Goal: Book appointment/travel/reservation

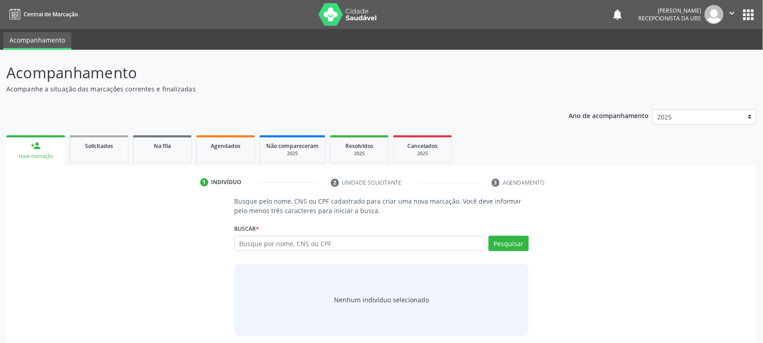
click at [399, 243] on input "text" at bounding box center [359, 243] width 251 height 15
type input "161240328060018"
click at [501, 245] on button "Pesquisar" at bounding box center [509, 243] width 40 height 15
type input "161240328060018"
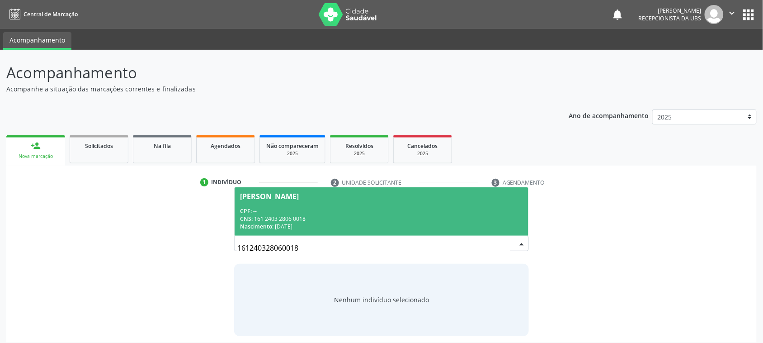
click at [308, 202] on span "[PERSON_NAME] CPF: -- CNS: 161 2403 2806 0018 Nascimento: [DATE]" at bounding box center [382, 211] width 294 height 48
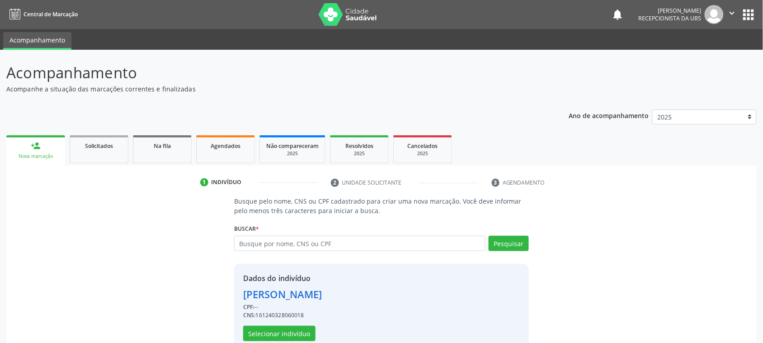
scroll to position [19, 0]
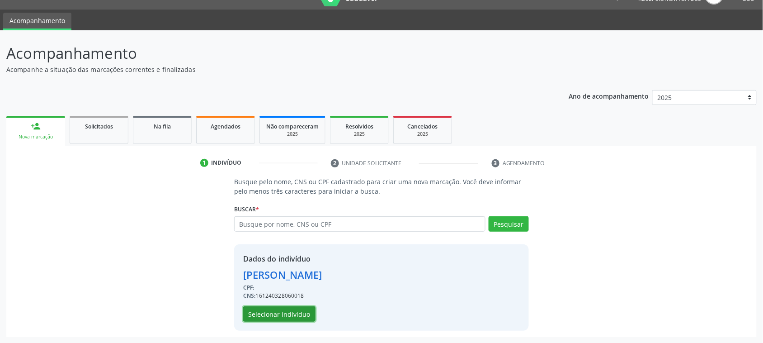
click at [312, 314] on button "Selecionar indivíduo" at bounding box center [279, 313] width 72 height 15
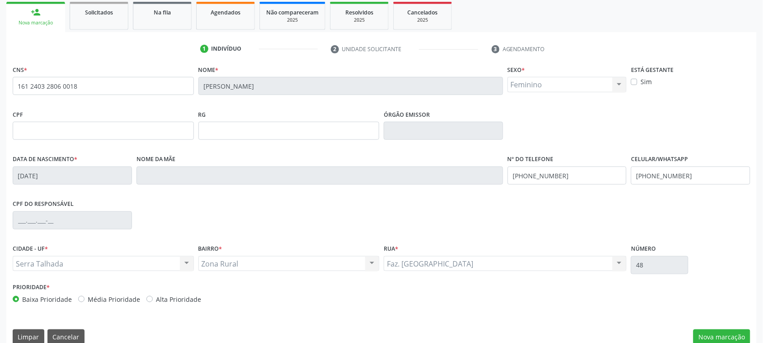
scroll to position [147, 0]
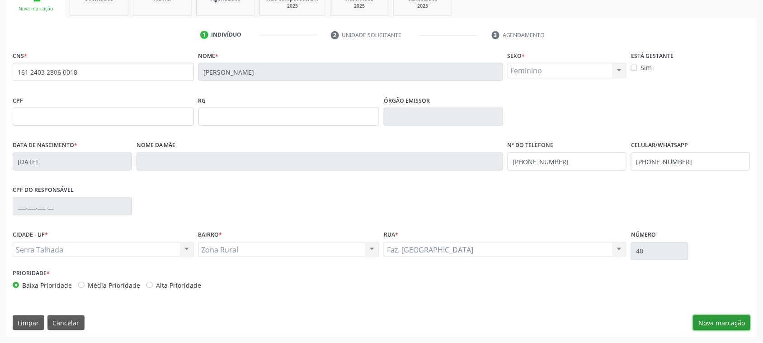
click at [710, 325] on button "Nova marcação" at bounding box center [721, 322] width 57 height 15
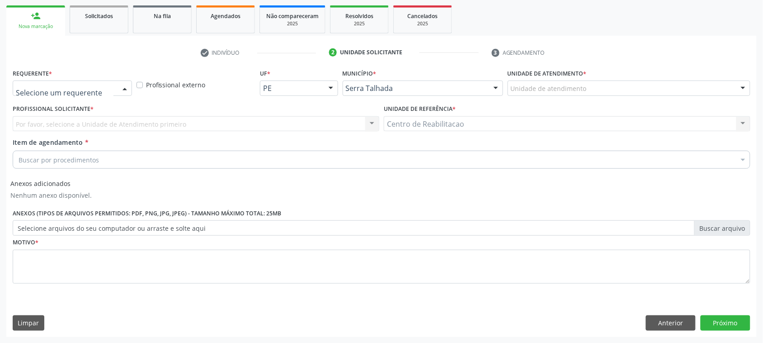
click at [73, 95] on div at bounding box center [72, 87] width 119 height 15
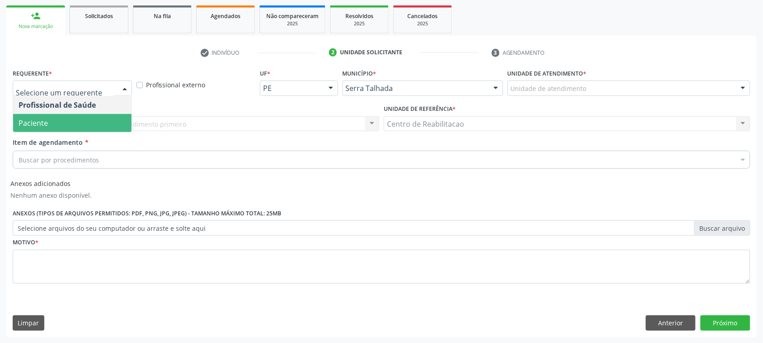
click at [60, 116] on span "Paciente" at bounding box center [72, 123] width 118 height 18
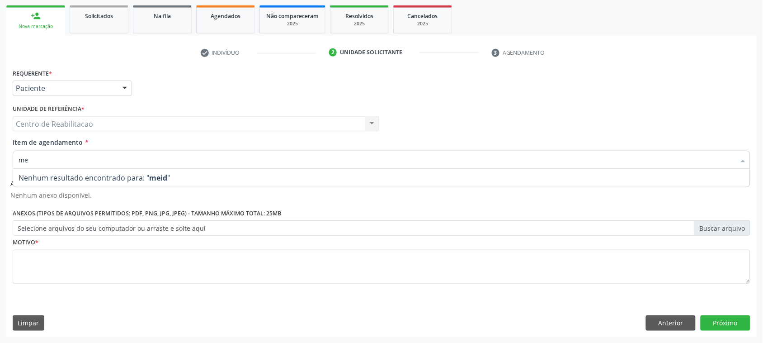
type input "m"
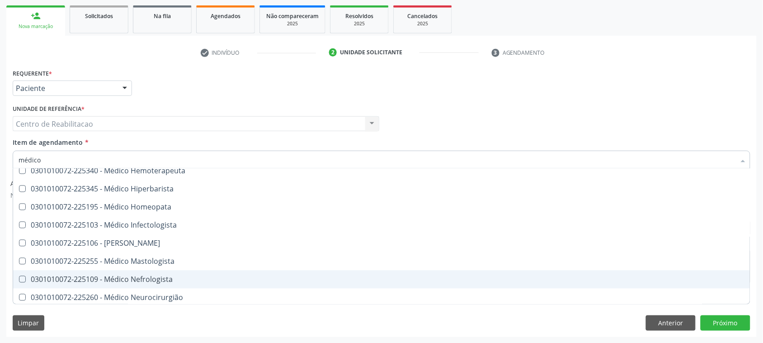
scroll to position [565, 0]
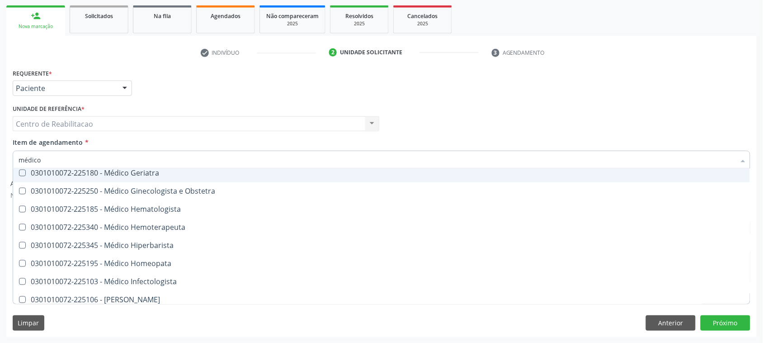
drag, startPoint x: 90, startPoint y: 151, endPoint x: 83, endPoint y: 154, distance: 7.5
click at [86, 152] on input "médico" at bounding box center [377, 160] width 717 height 18
drag, startPoint x: 80, startPoint y: 155, endPoint x: 0, endPoint y: 132, distance: 83.3
click at [0, 132] on div "Acompanhamento Acompanhe a situação das marcações correntes e finalizadas Relat…" at bounding box center [381, 131] width 763 height 423
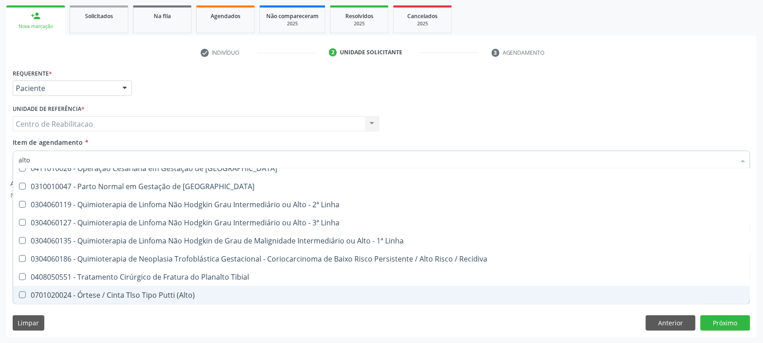
scroll to position [108, 0]
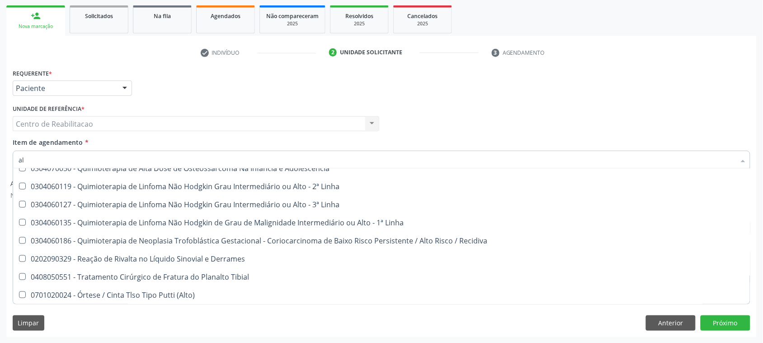
type input "a"
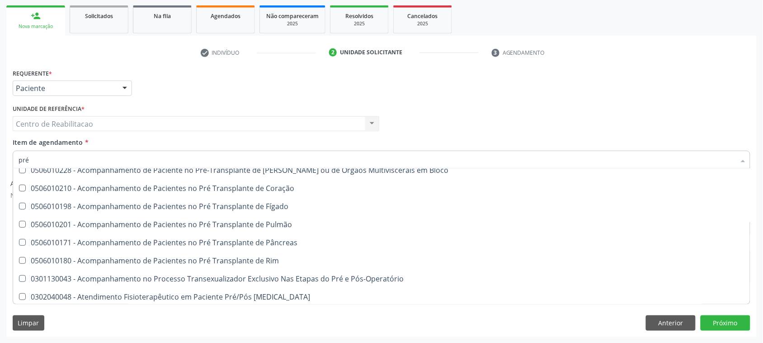
scroll to position [66, 0]
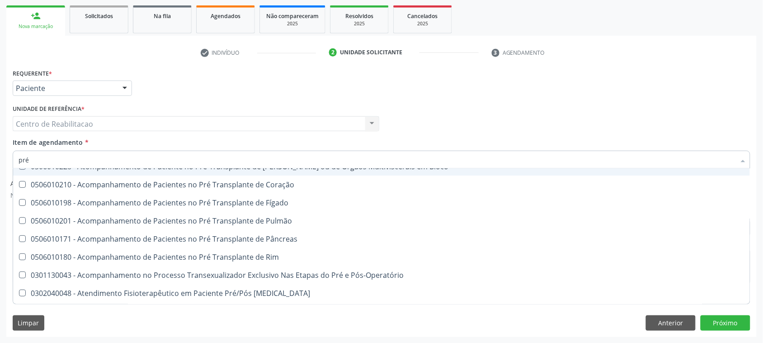
drag, startPoint x: 65, startPoint y: 151, endPoint x: 0, endPoint y: 165, distance: 66.2
click at [0, 165] on div "Acompanhamento Acompanhe a situação das marcações correntes e finalizadas Relat…" at bounding box center [381, 131] width 763 height 423
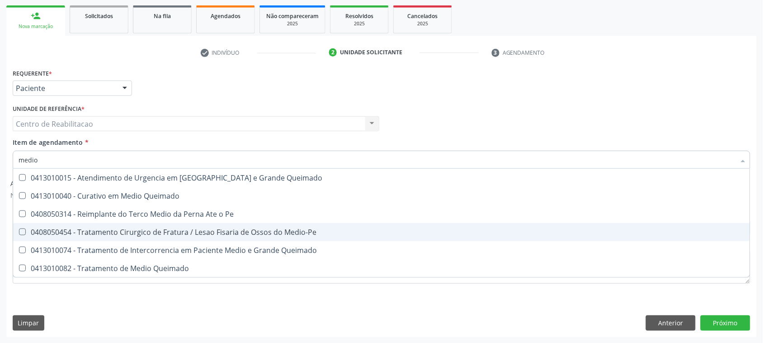
scroll to position [0, 0]
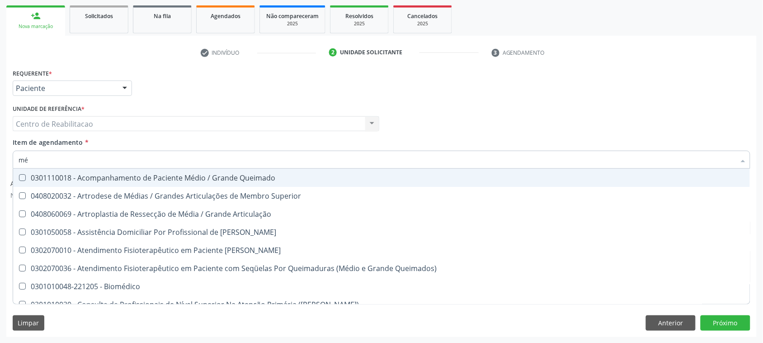
type input "m"
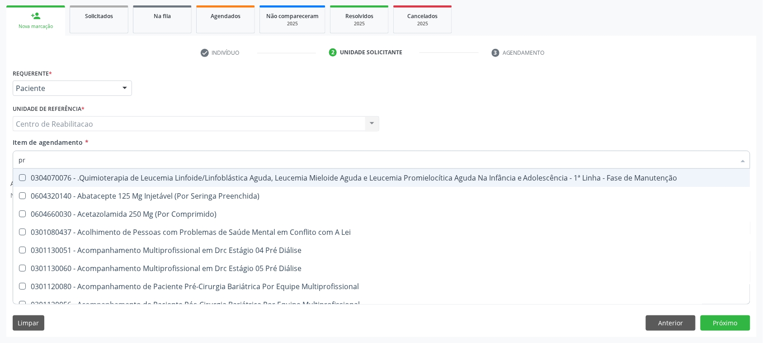
type input "p"
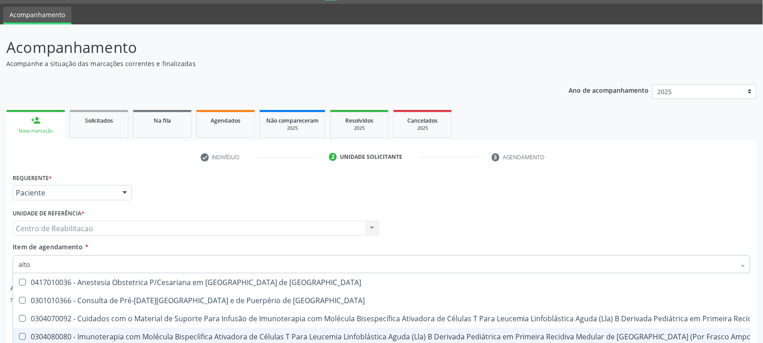
scroll to position [17, 0]
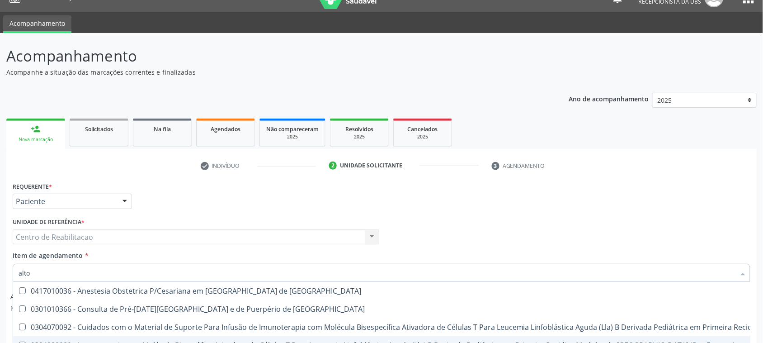
drag, startPoint x: 54, startPoint y: 268, endPoint x: 0, endPoint y: 272, distance: 54.4
click at [0, 272] on div "Acompanhamento Acompanhe a situação das marcações correntes e finalizadas Relat…" at bounding box center [381, 244] width 763 height 423
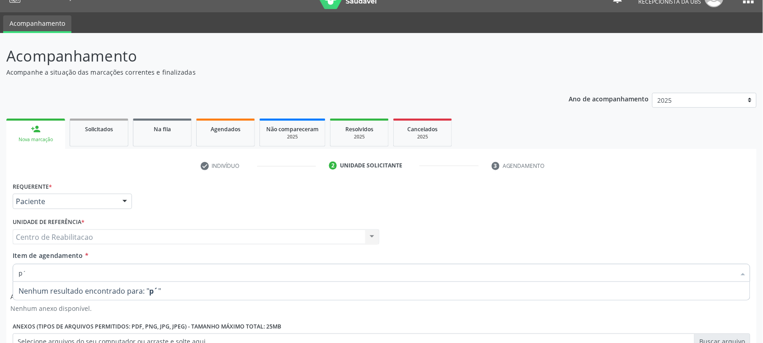
type input "p"
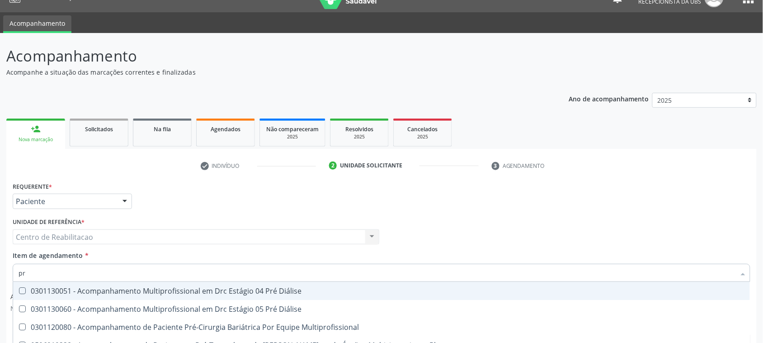
type input "p"
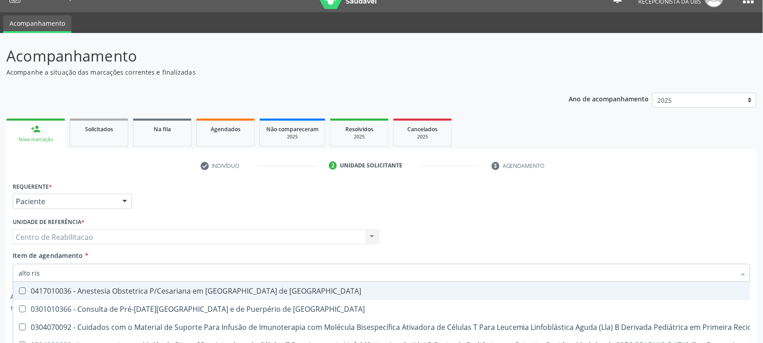
type input "alto risc"
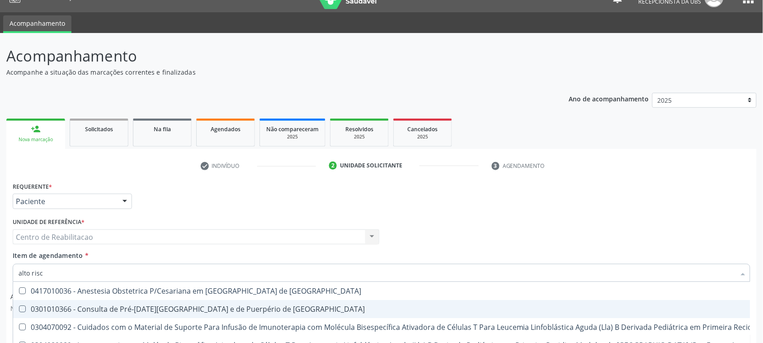
click at [17, 308] on div at bounding box center [16, 308] width 7 height 7
checkbox Risco "true"
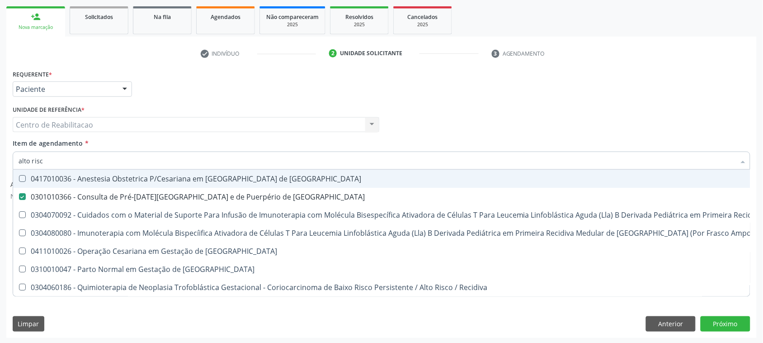
scroll to position [130, 0]
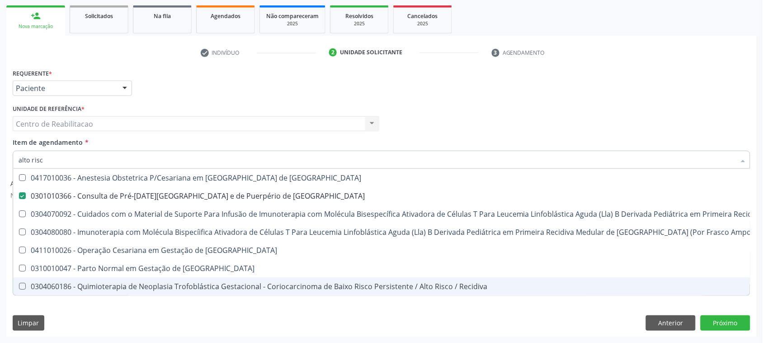
click at [511, 311] on div "Requerente * Paciente Profissional de Saúde Paciente Nenhum resultado encontrad…" at bounding box center [381, 201] width 750 height 270
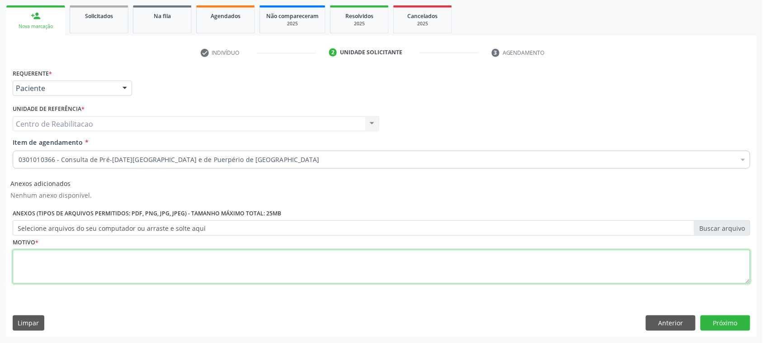
click at [132, 267] on textarea at bounding box center [382, 267] width 738 height 34
type textarea "00"
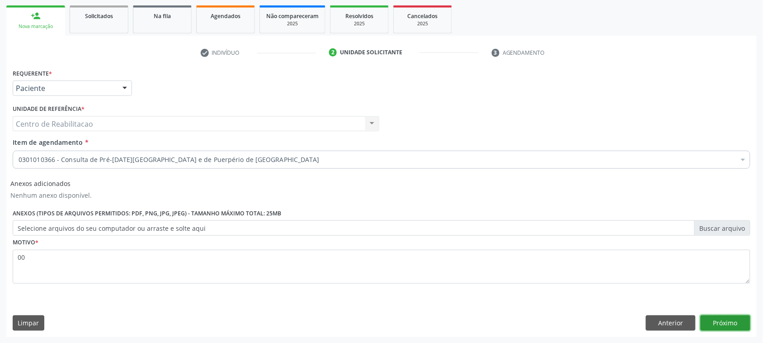
click at [718, 320] on button "Próximo" at bounding box center [726, 322] width 50 height 15
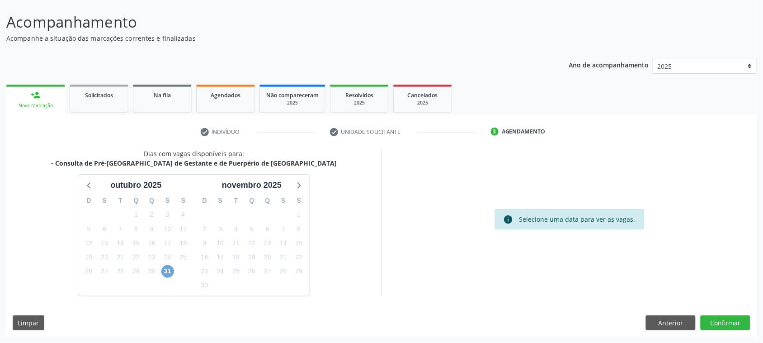
click at [172, 271] on span "31" at bounding box center [167, 271] width 13 height 13
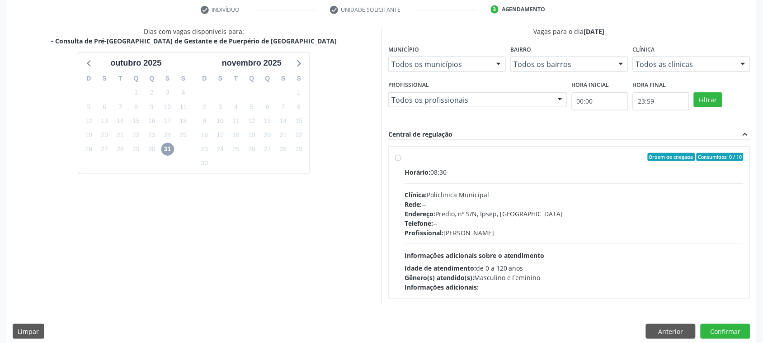
scroll to position [181, 0]
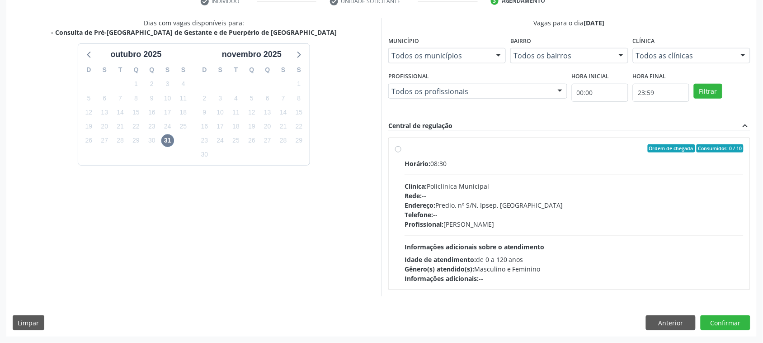
click at [405, 150] on label "Ordem de chegada Consumidos: 0 / 10 Horário: 08:30 Clínica: Policlinica Municip…" at bounding box center [574, 213] width 339 height 139
click at [397, 150] on input "Ordem de chegada Consumidos: 0 / 10 Horário: 08:30 Clínica: Policlinica Municip…" at bounding box center [398, 148] width 6 height 8
radio input "true"
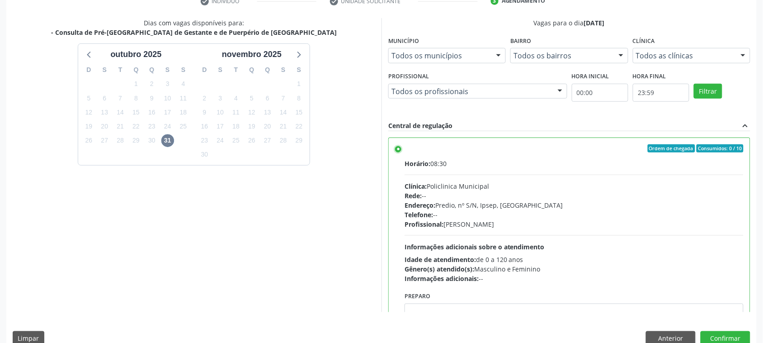
scroll to position [197, 0]
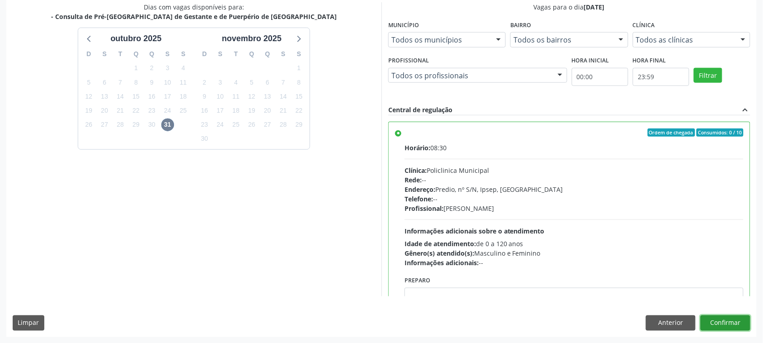
click at [738, 319] on button "Confirmar" at bounding box center [726, 322] width 50 height 15
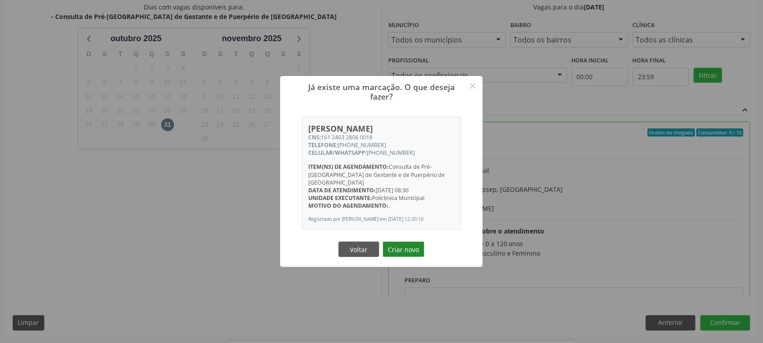
click at [394, 251] on button "Criar novo" at bounding box center [404, 248] width 42 height 15
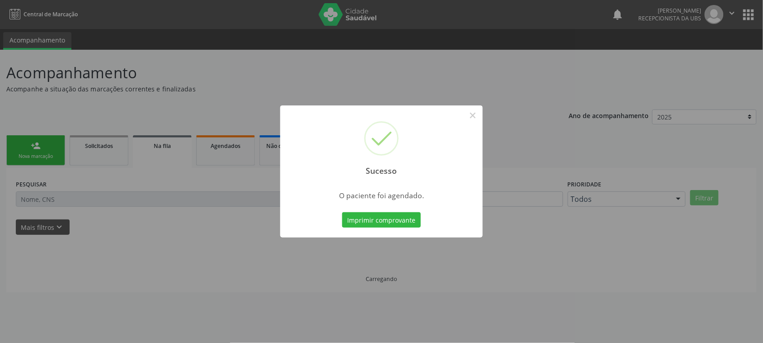
scroll to position [0, 0]
click at [391, 217] on button "Imprimir comprovante" at bounding box center [386, 219] width 79 height 15
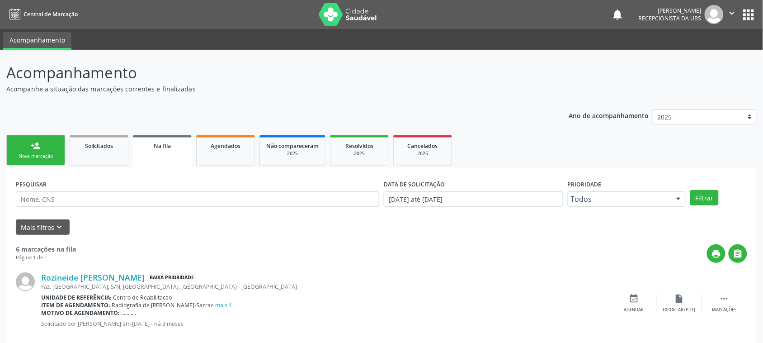
click at [676, 19] on span "Recepcionista da UBS" at bounding box center [670, 18] width 63 height 8
click at [731, 9] on button "" at bounding box center [732, 14] width 17 height 19
click at [688, 55] on link "Sair" at bounding box center [709, 55] width 62 height 13
